Goal: Use online tool/utility: Utilize a website feature to perform a specific function

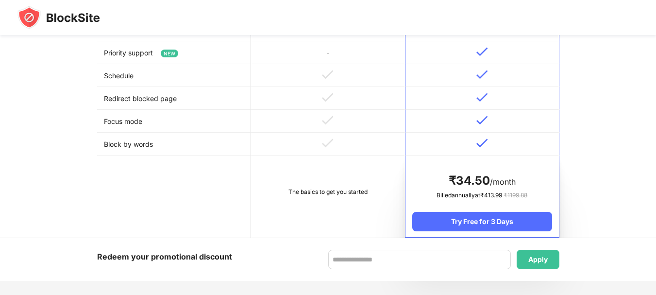
scroll to position [700, 0]
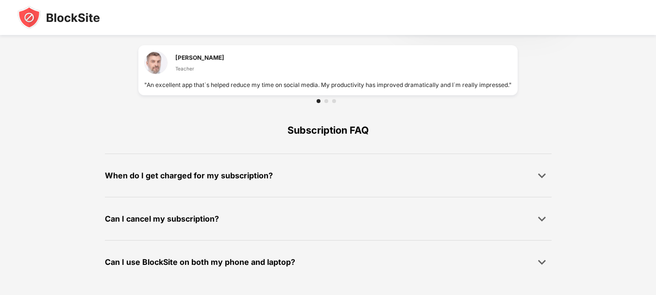
click at [79, 17] on img at bounding box center [58, 17] width 83 height 23
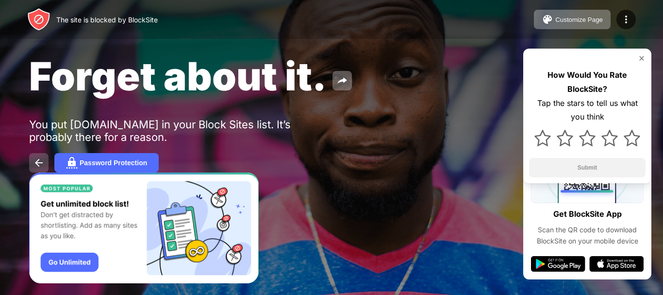
click at [44, 162] on img at bounding box center [39, 163] width 12 height 12
click at [547, 19] on img at bounding box center [548, 20] width 12 height 12
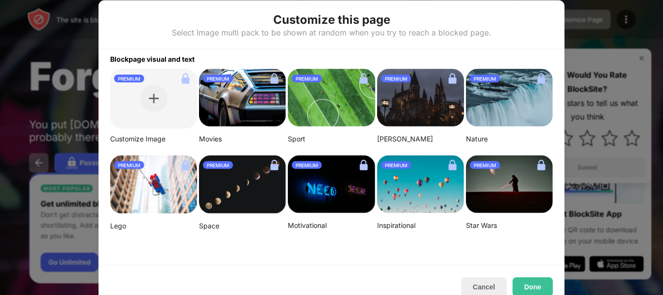
click at [600, 75] on div at bounding box center [331, 147] width 663 height 295
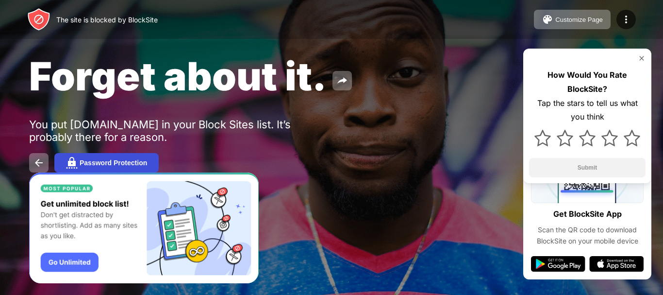
click at [79, 168] on button "Password Protection" at bounding box center [106, 162] width 104 height 19
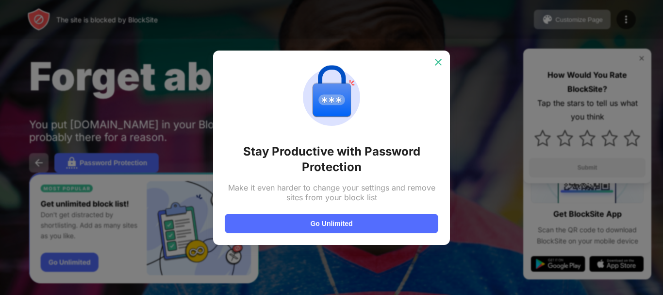
click at [442, 61] on img at bounding box center [438, 62] width 10 height 10
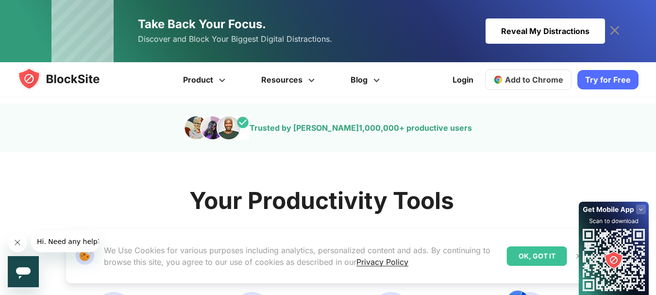
scroll to position [370, 0]
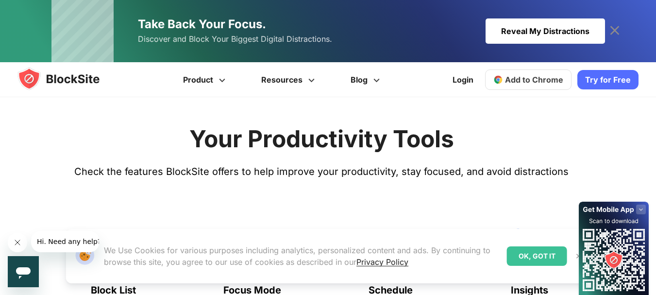
click at [508, 30] on div "Reveal My Distractions" at bounding box center [544, 30] width 119 height 25
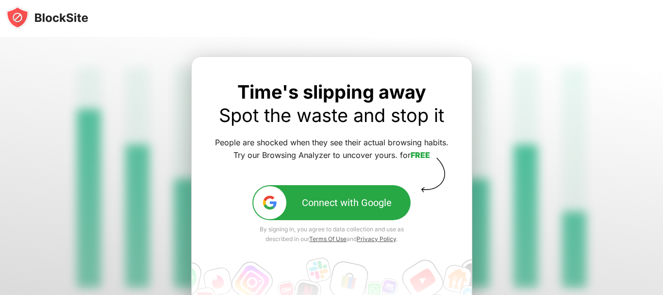
click at [336, 212] on button "Connect with Google" at bounding box center [331, 202] width 158 height 35
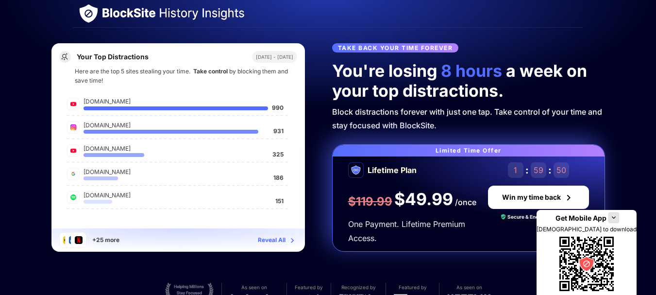
click at [188, 107] on div at bounding box center [175, 108] width 184 height 4
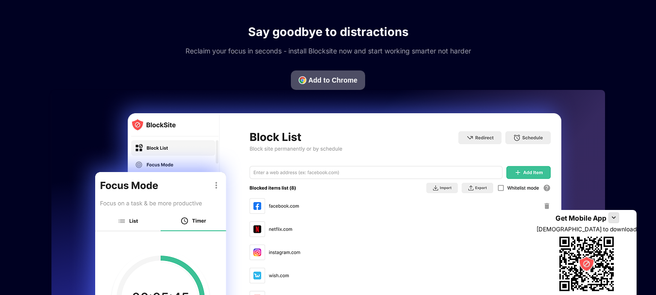
scroll to position [604, 0]
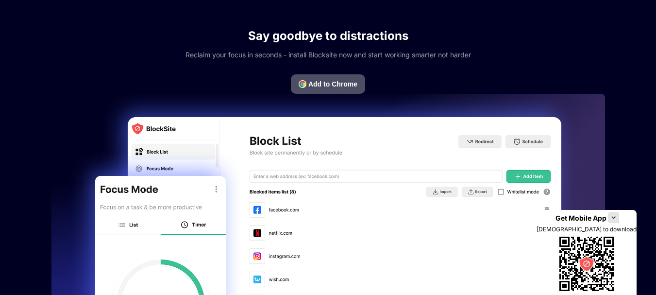
click at [339, 89] on button "Add to Chrome" at bounding box center [328, 83] width 74 height 19
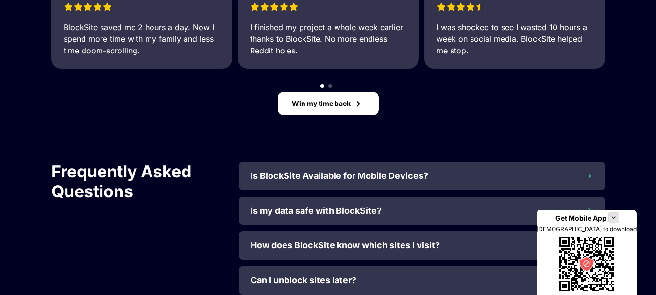
scroll to position [1122, 0]
